Goal: Task Accomplishment & Management: Manage account settings

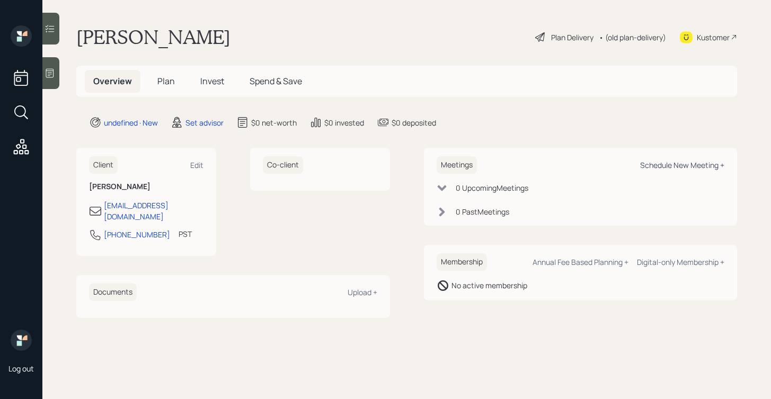
click at [671, 165] on div "Schedule New Meeting +" at bounding box center [682, 165] width 84 height 10
select select "round-[PERSON_NAME]"
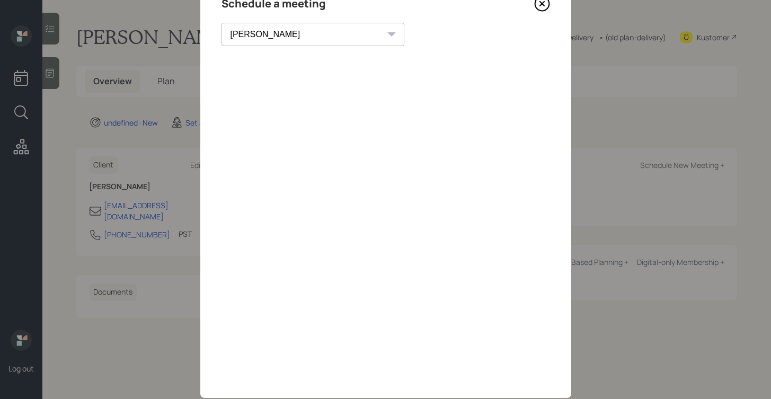
scroll to position [45, 0]
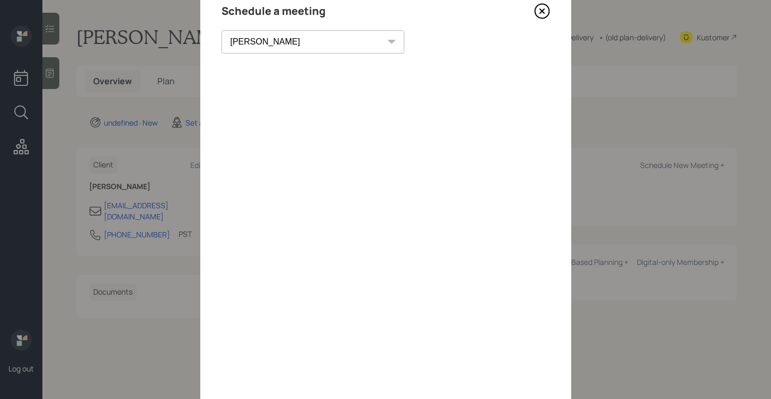
click at [304, 43] on div "[PERSON_NAME] [PERSON_NAME] [PERSON_NAME] [PERSON_NAME] [PERSON_NAME] [PERSON_N…" at bounding box center [313, 41] width 183 height 23
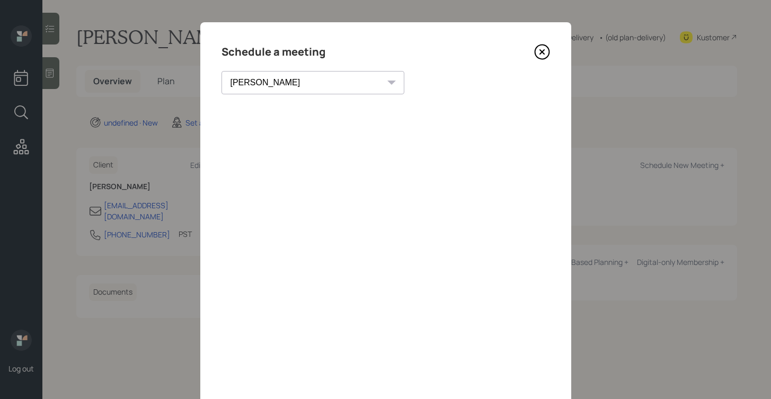
scroll to position [3, 0]
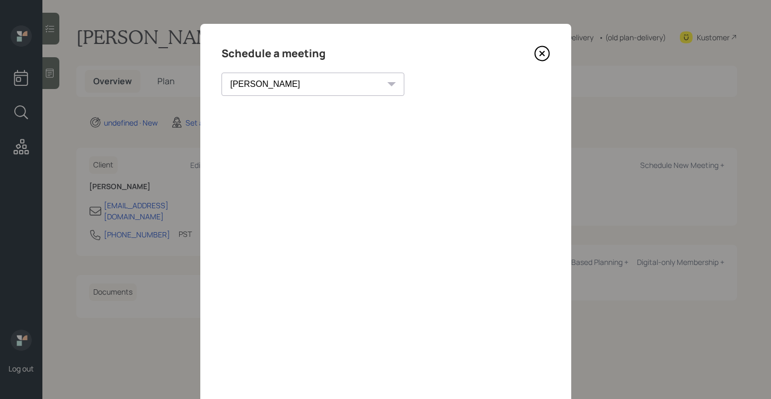
click at [548, 57] on icon at bounding box center [542, 54] width 14 height 14
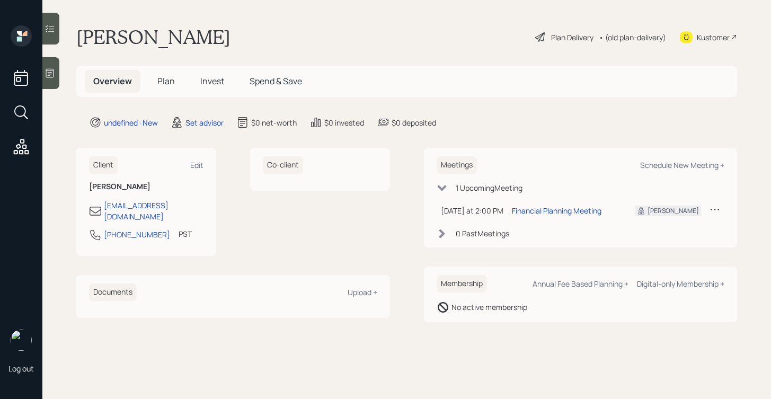
click at [709, 208] on td at bounding box center [714, 211] width 19 height 22
click at [712, 208] on icon at bounding box center [715, 209] width 11 height 11
click at [664, 229] on div "Reschedule" at bounding box center [682, 230] width 76 height 10
click at [716, 208] on icon at bounding box center [715, 209] width 11 height 11
click at [661, 239] on div "Cancel" at bounding box center [682, 240] width 76 height 10
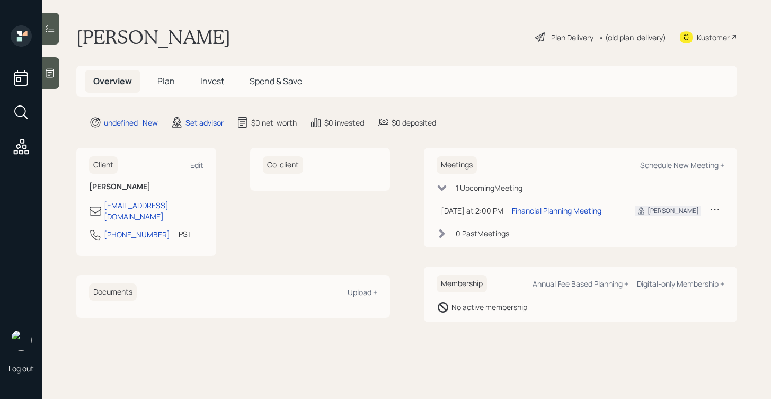
click at [718, 210] on icon at bounding box center [715, 210] width 8 height 2
click at [660, 240] on div "Cancel" at bounding box center [682, 240] width 76 height 10
click at [676, 165] on div "Schedule New Meeting +" at bounding box center [682, 165] width 84 height 10
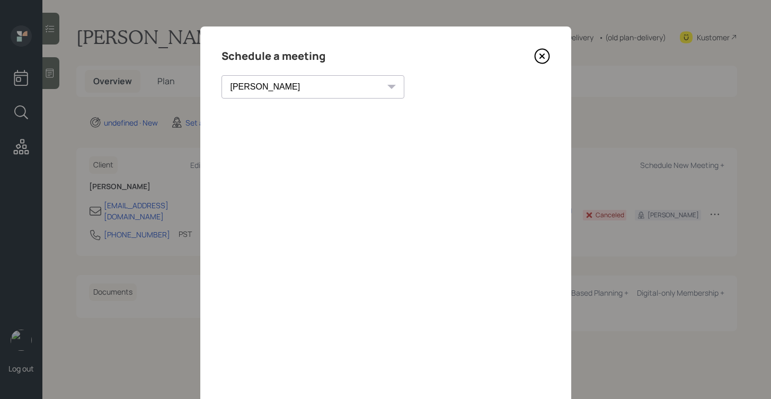
click at [280, 91] on select "Theresa Spinello Matthew Burke Eitan Bar-David Ian Yamey Aleksandra Szegda Trev…" at bounding box center [313, 86] width 183 height 23
select select "f14b762f-c7c2-4b89-9227-8fa891345eea"
click at [222, 75] on select "Theresa Spinello Matthew Burke Eitan Bar-David Ian Yamey Aleksandra Szegda Trev…" at bounding box center [313, 86] width 183 height 23
click at [539, 57] on icon at bounding box center [542, 56] width 16 height 16
